Goal: Task Accomplishment & Management: Complete application form

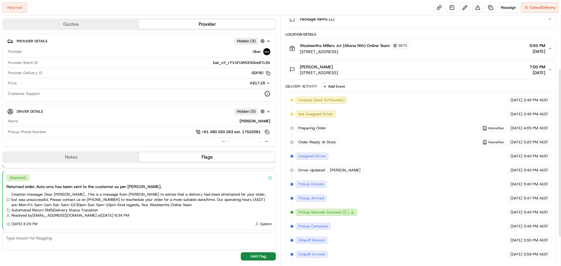
scroll to position [121, 0]
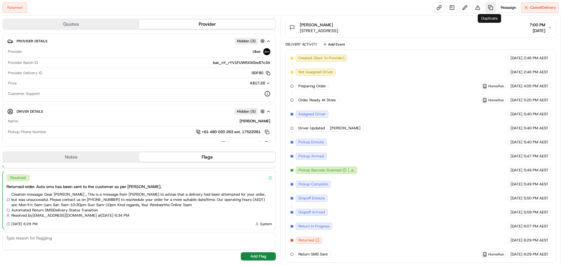
click at [490, 7] on link at bounding box center [490, 7] width 11 height 11
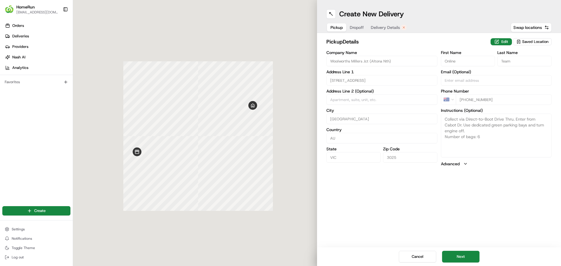
click at [386, 27] on span "Delivery Details" at bounding box center [385, 28] width 29 height 6
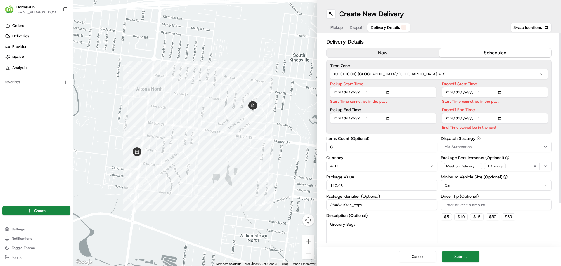
click at [390, 92] on input "Pickup Start Time" at bounding box center [383, 92] width 106 height 11
type input "[DATE]T07:50"
click at [500, 92] on input "Dropoff Start Time" at bounding box center [495, 92] width 106 height 11
type input "[DATE]T08:00"
click at [508, 90] on input "Dropoff Start Time" at bounding box center [495, 92] width 106 height 11
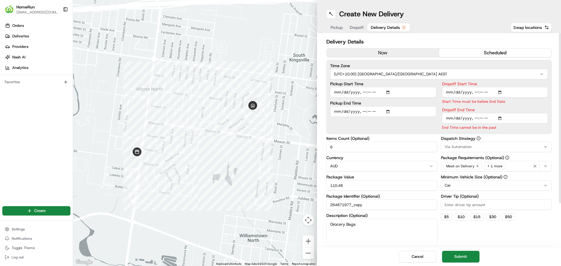
click at [498, 120] on input "Dropoff End Time" at bounding box center [495, 118] width 106 height 11
type input "[DATE]T09:00"
click at [531, 109] on label "Dropoff End Time" at bounding box center [495, 110] width 106 height 4
click at [531, 113] on input "Dropoff End Time" at bounding box center [495, 118] width 106 height 11
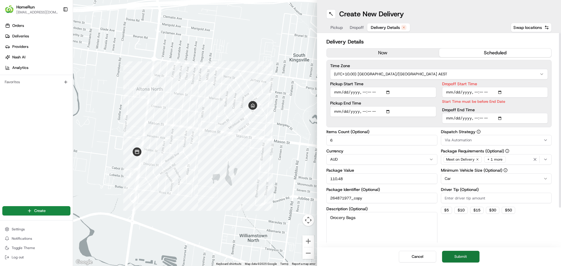
click at [472, 255] on button "Submit" at bounding box center [460, 257] width 37 height 12
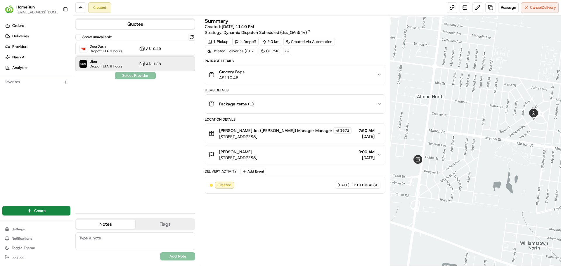
click at [108, 61] on span "Uber" at bounding box center [106, 61] width 33 height 5
click at [129, 76] on button "Assign Provider" at bounding box center [134, 75] width 41 height 7
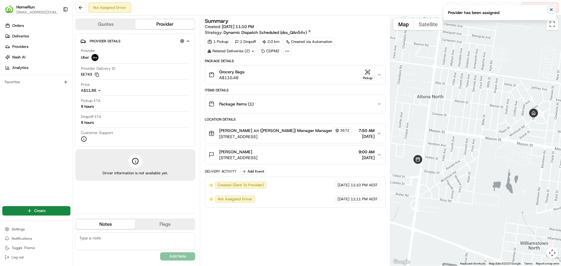
click at [550, 9] on icon "Notifications (F8)" at bounding box center [551, 9] width 5 height 5
click at [453, 13] on link at bounding box center [452, 7] width 11 height 11
